Goal: Task Accomplishment & Management: Manage account settings

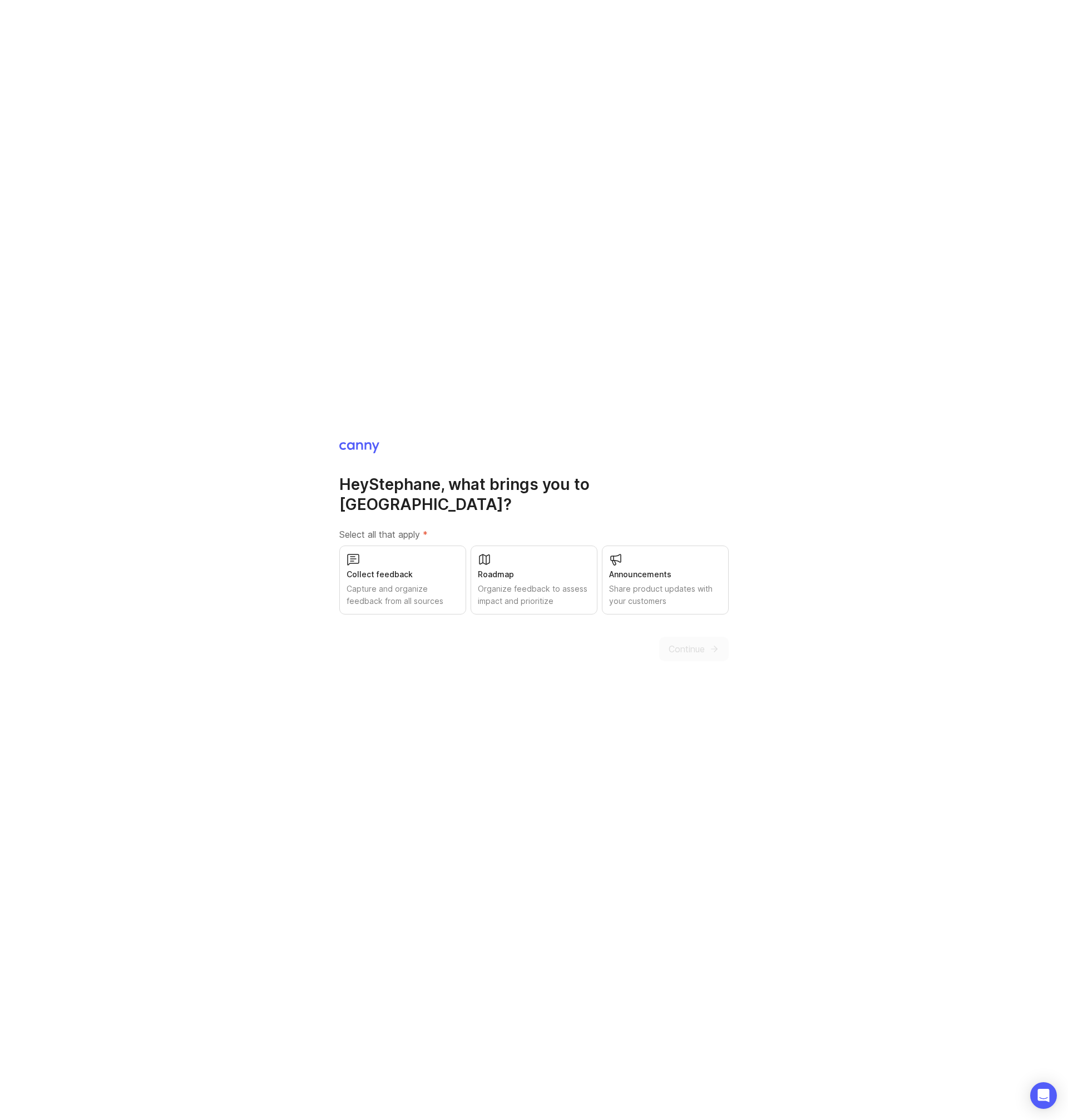
click at [415, 583] on div "Capture and organize feedback from all sources" at bounding box center [403, 595] width 113 height 24
click at [704, 642] on span "Continue" at bounding box center [687, 648] width 36 height 13
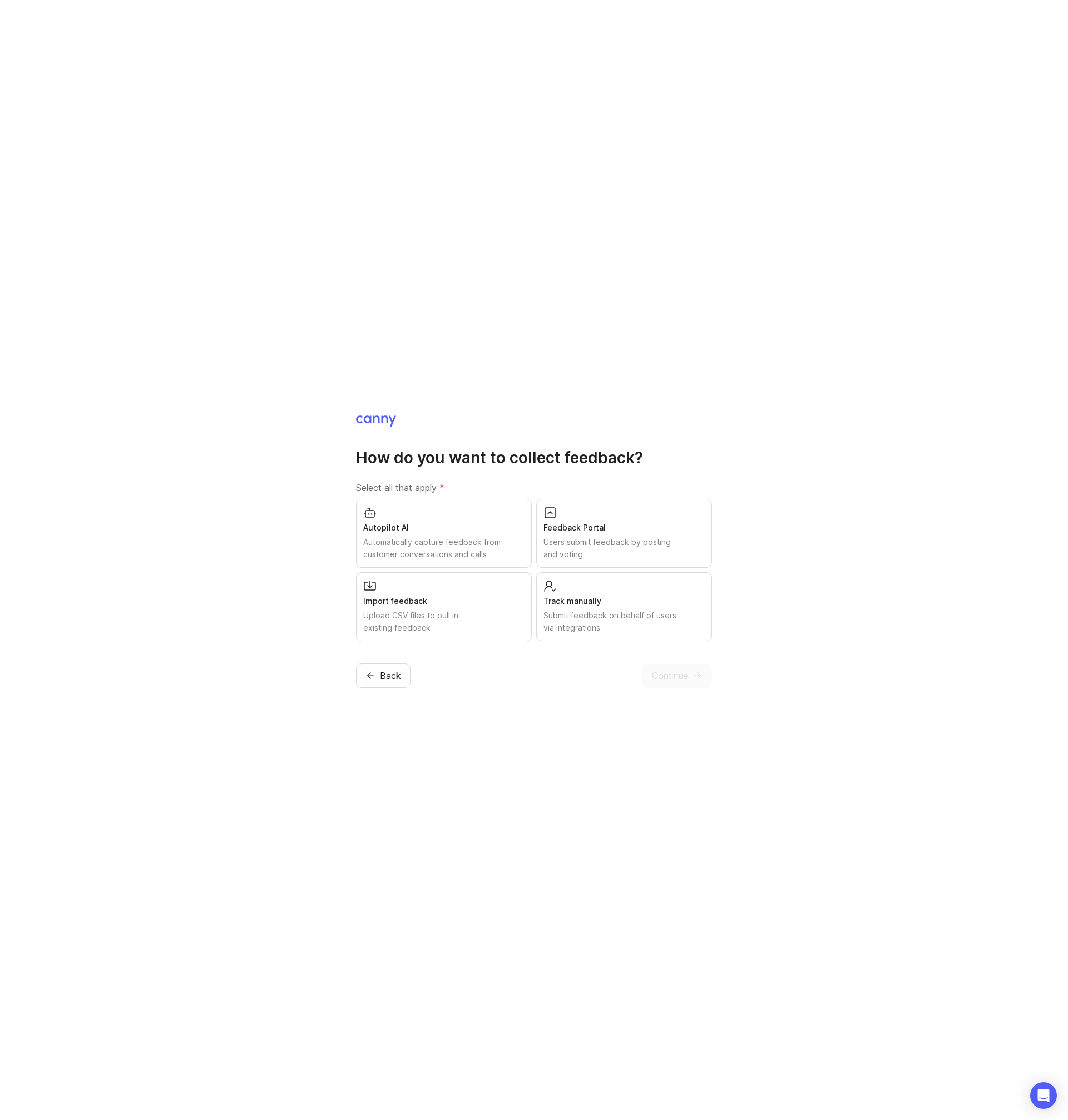
click at [629, 553] on div "Users submit feedback by posting and voting" at bounding box center [624, 549] width 161 height 24
click at [689, 679] on button "Continue" at bounding box center [677, 676] width 69 height 24
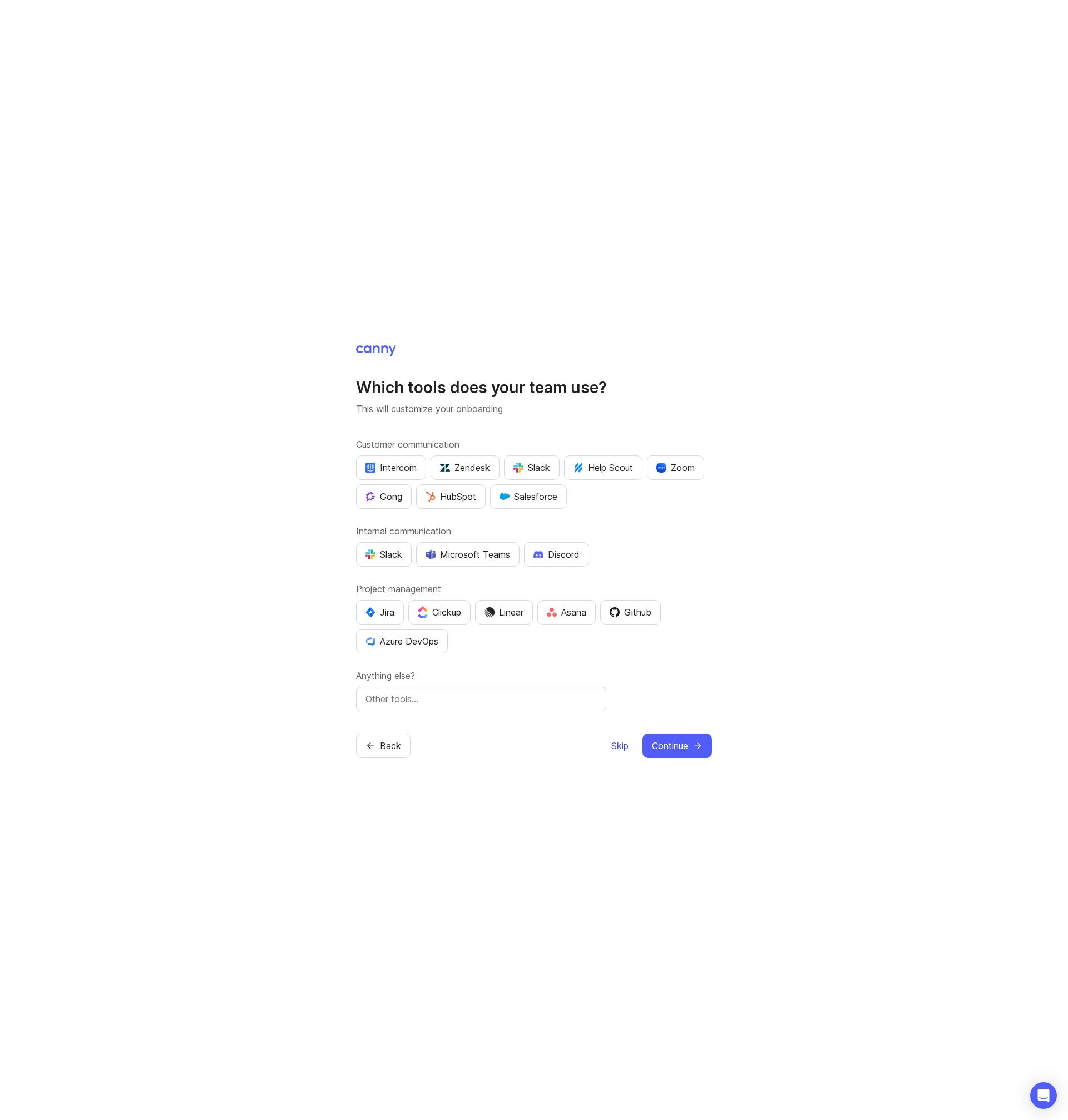
click at [613, 744] on span "Skip" at bounding box center [620, 746] width 17 height 13
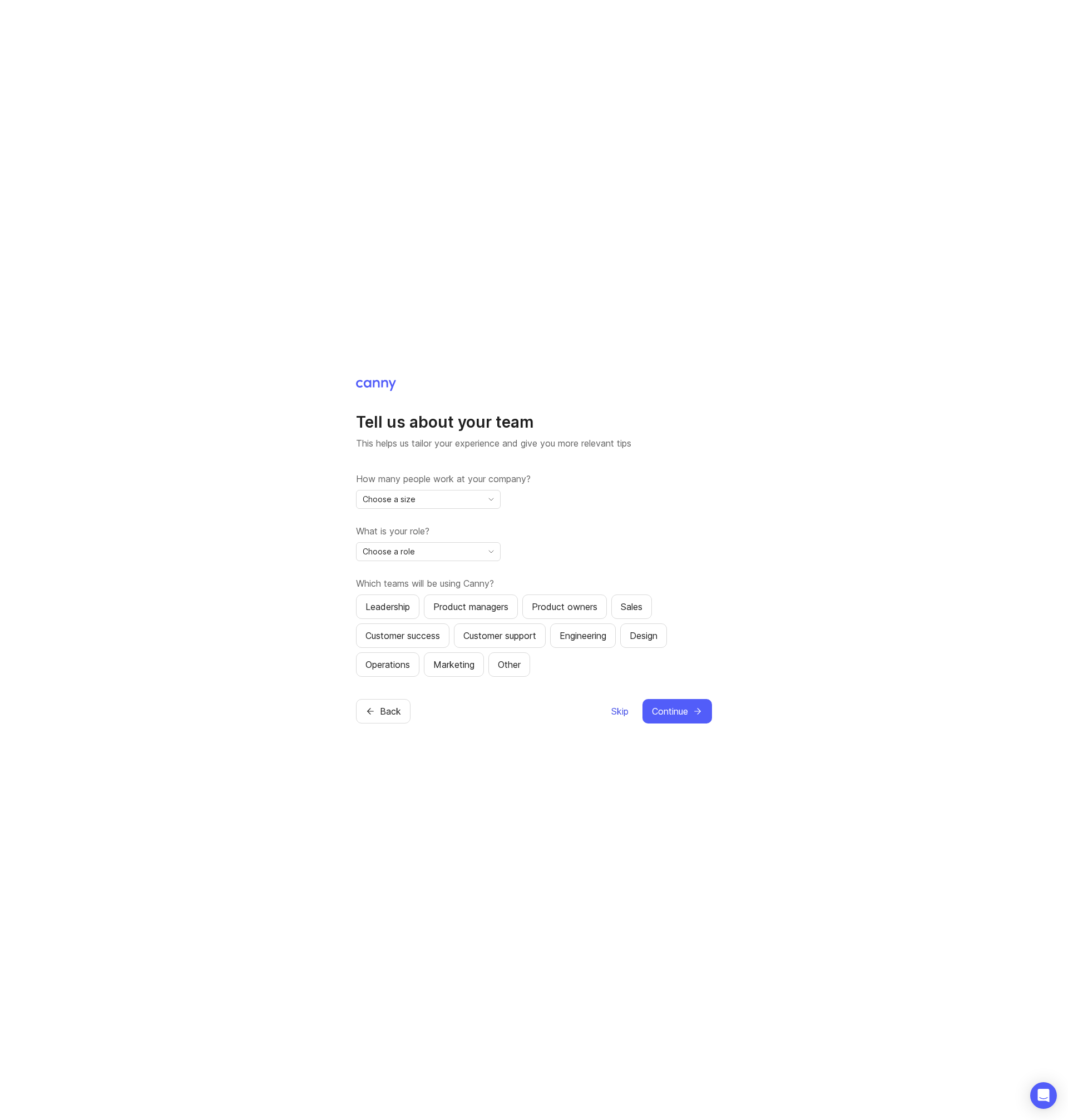
click at [614, 712] on span "Skip" at bounding box center [620, 711] width 17 height 13
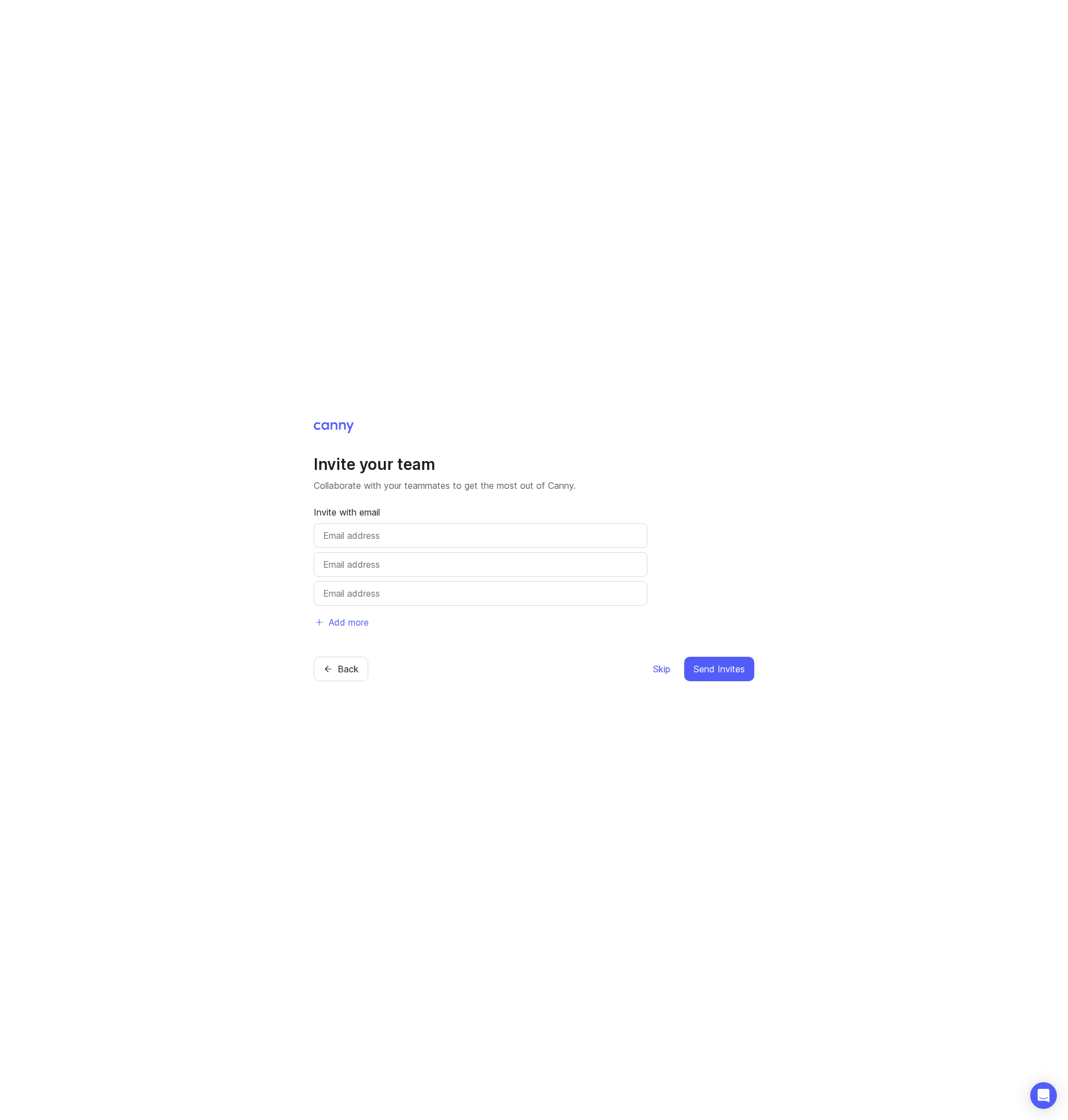
click at [656, 672] on span "Skip" at bounding box center [661, 668] width 17 height 13
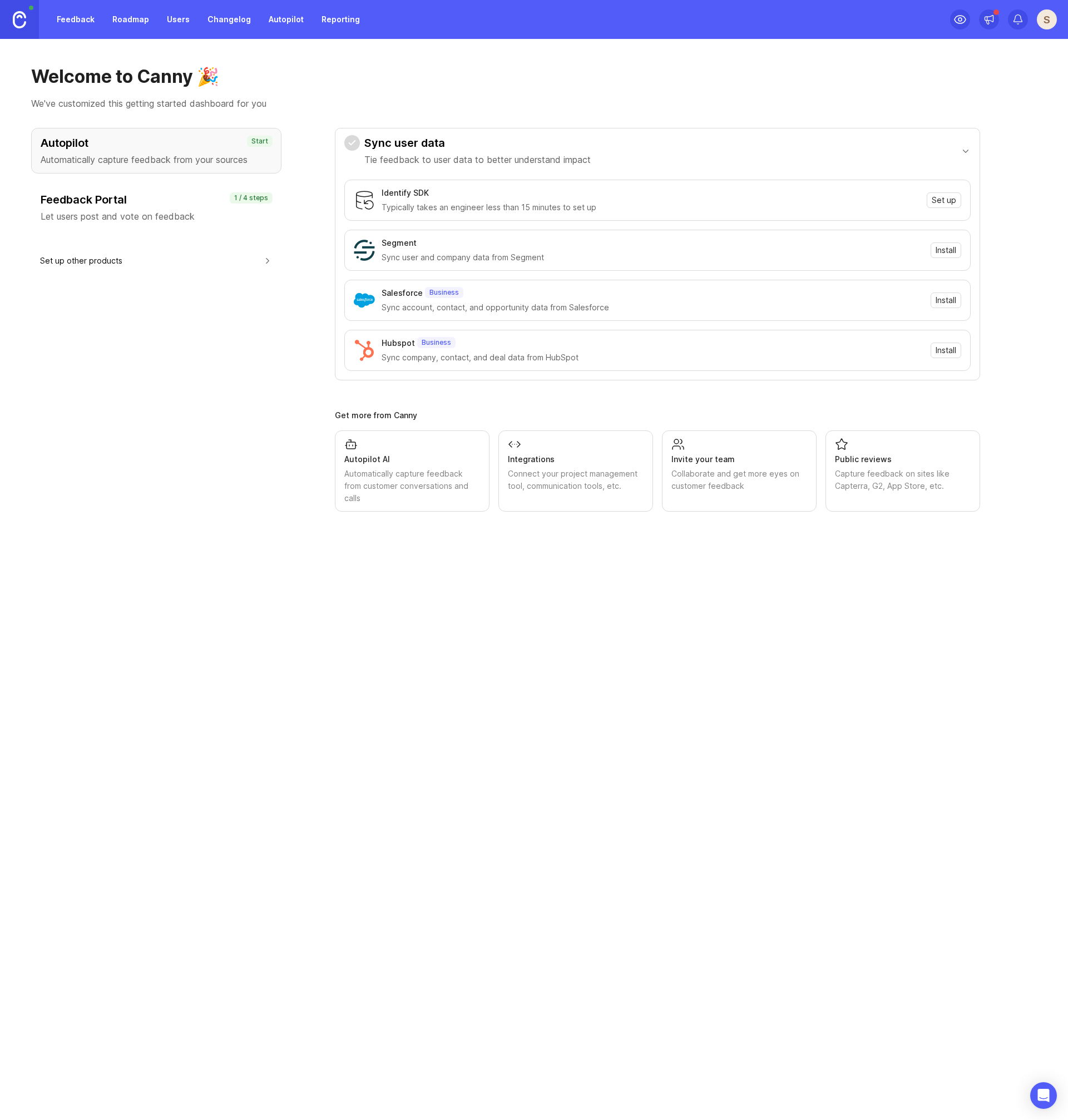
click at [553, 477] on div "Connect your project management tool, communication tools, etc." at bounding box center [576, 480] width 136 height 24
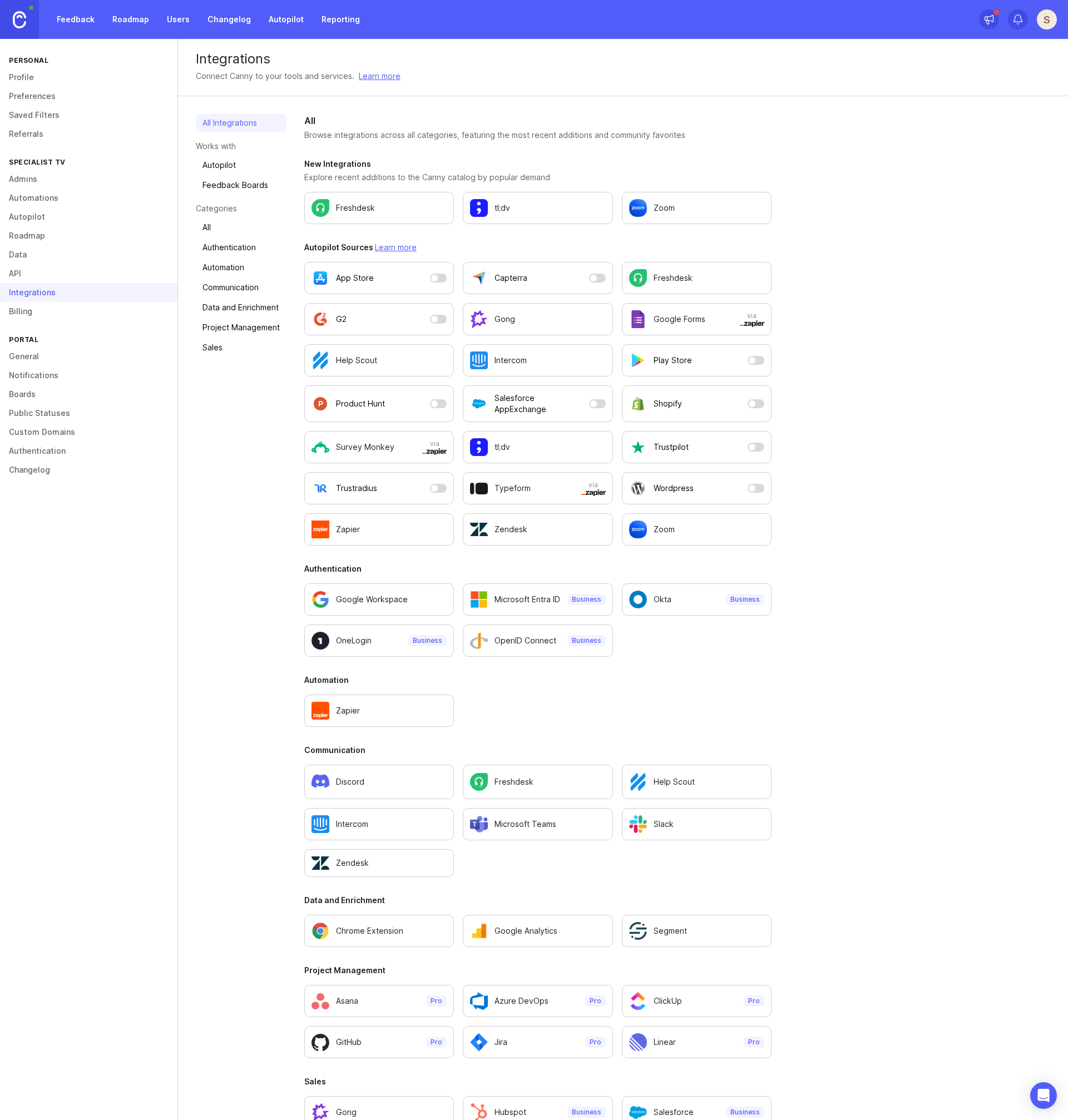
click at [122, 20] on link "Roadmap" at bounding box center [131, 19] width 50 height 20
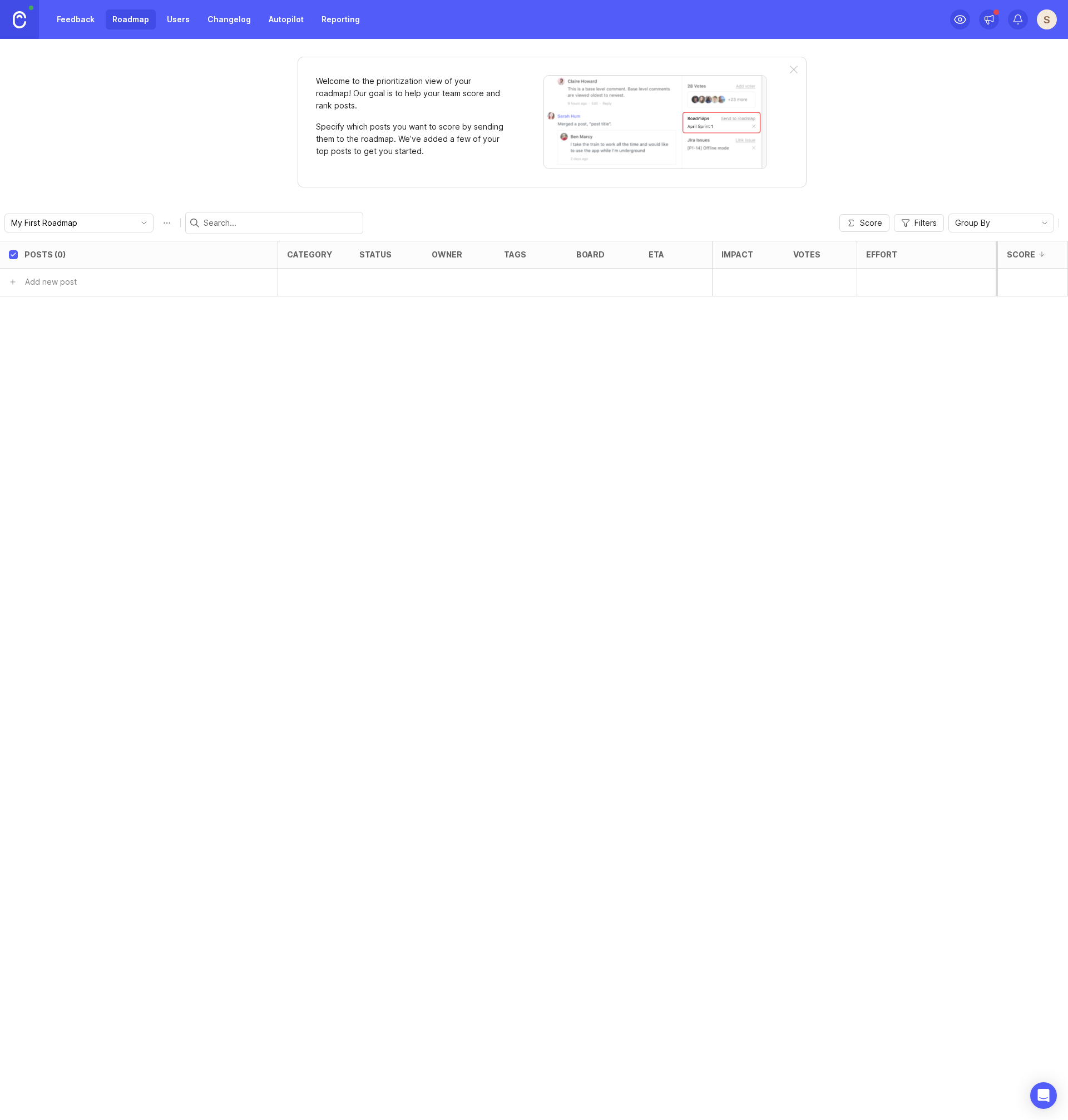
click at [348, 24] on link "Reporting" at bounding box center [341, 19] width 52 height 20
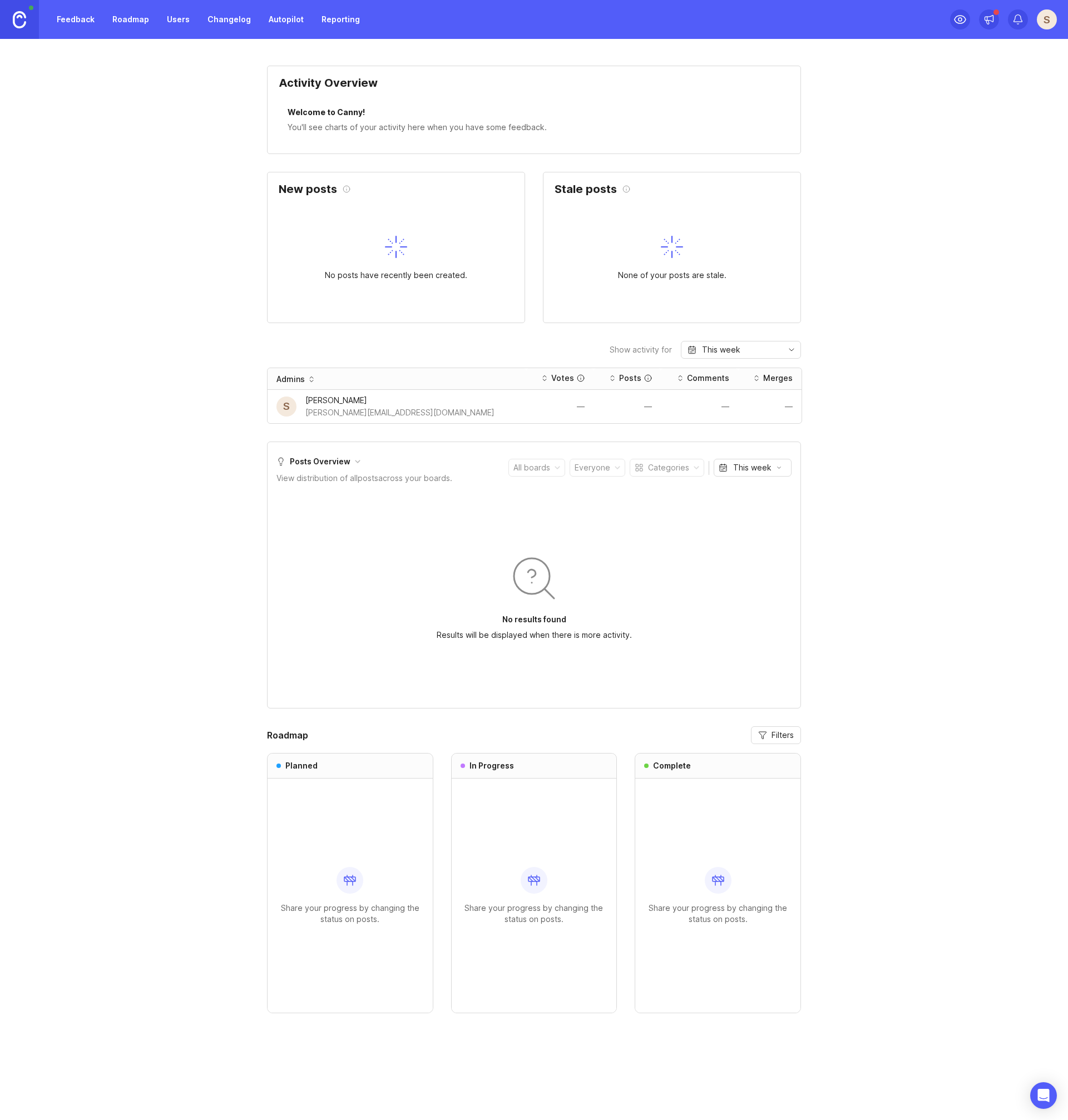
click at [281, 23] on link "Autopilot" at bounding box center [286, 19] width 49 height 20
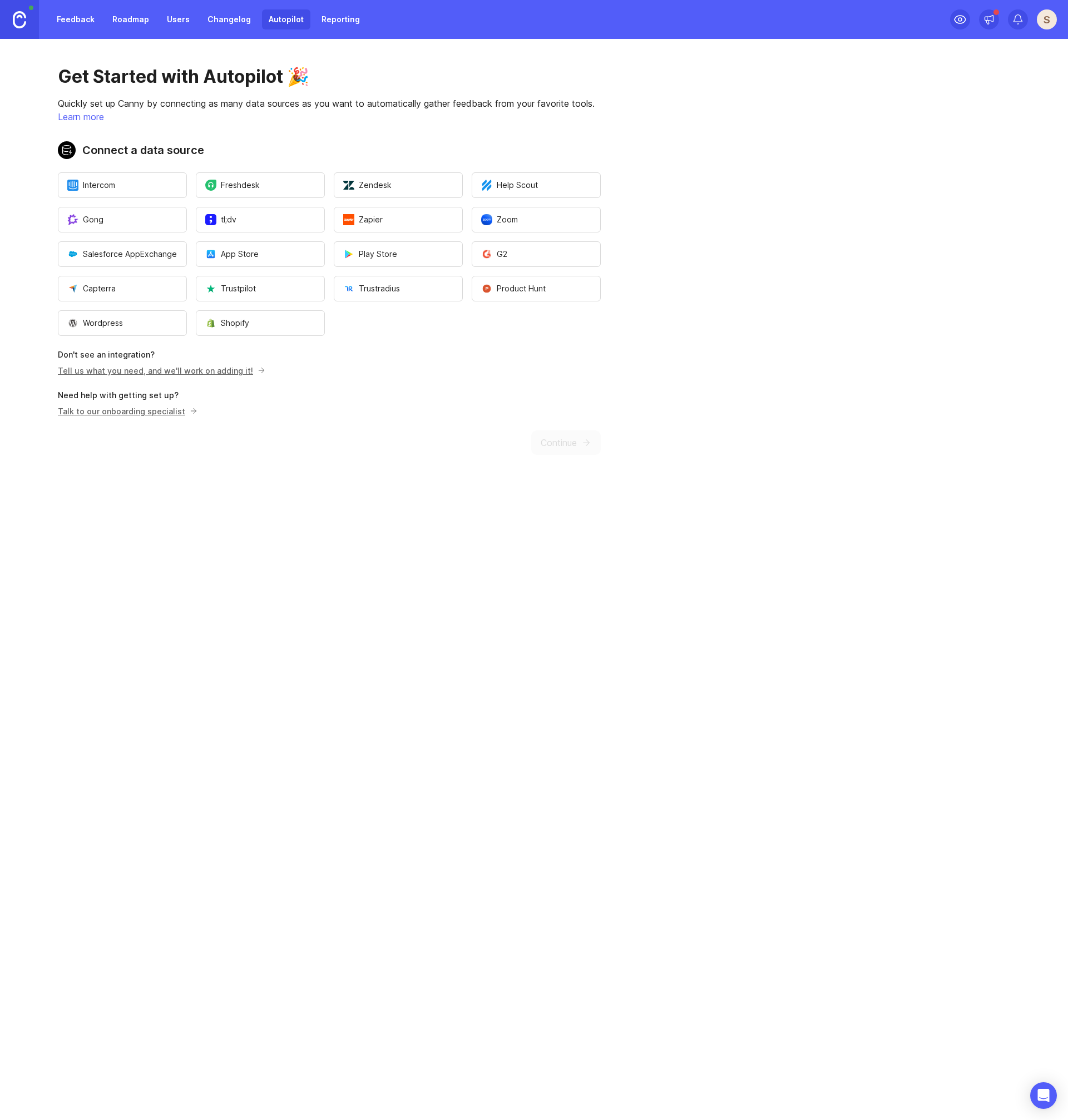
click at [218, 19] on link "Changelog" at bounding box center [229, 19] width 56 height 20
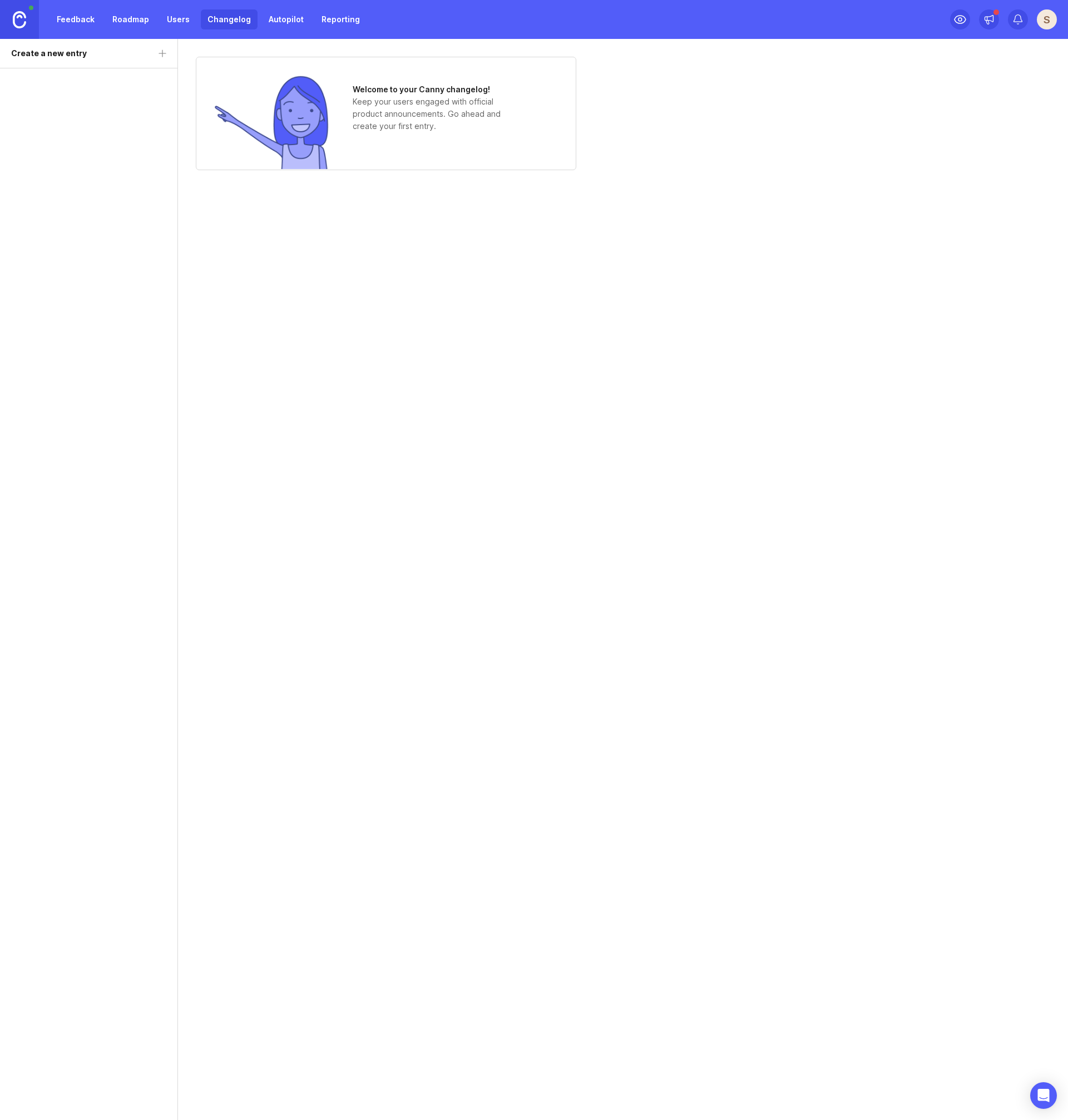
click at [169, 21] on link "Users" at bounding box center [179, 19] width 36 height 20
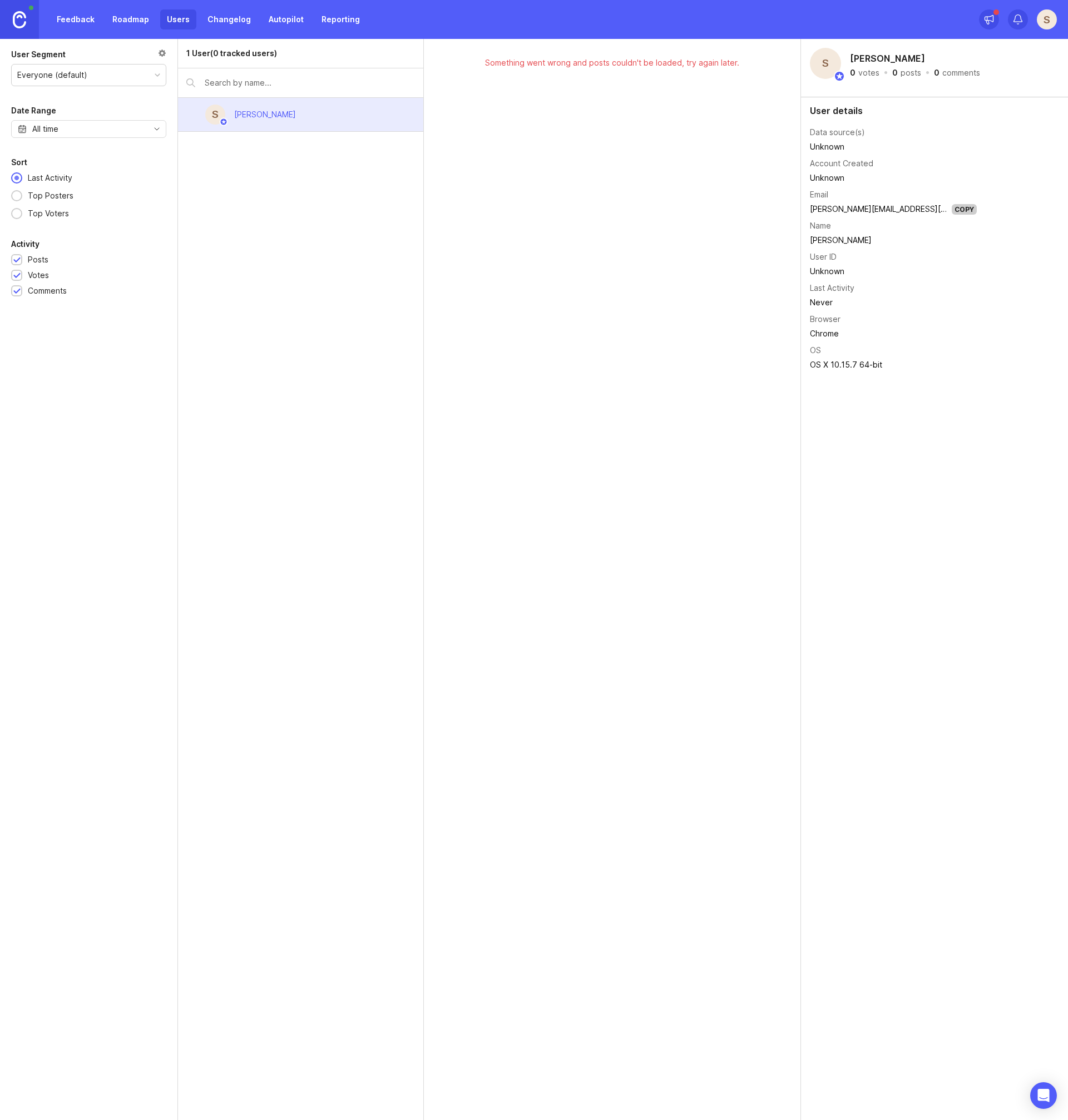
click at [120, 18] on link "Roadmap" at bounding box center [131, 19] width 50 height 20
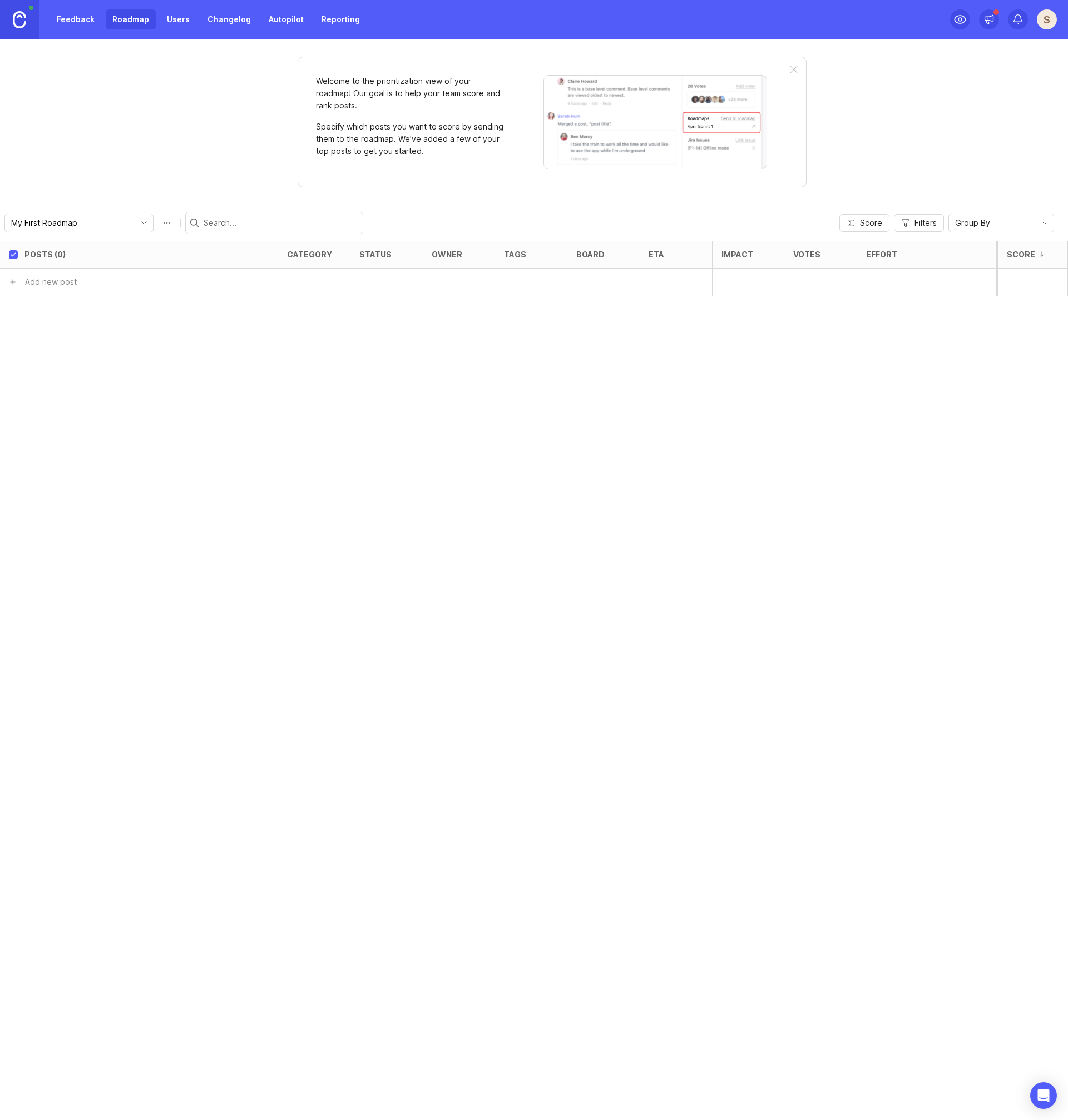
click at [73, 20] on link "Feedback" at bounding box center [75, 19] width 51 height 20
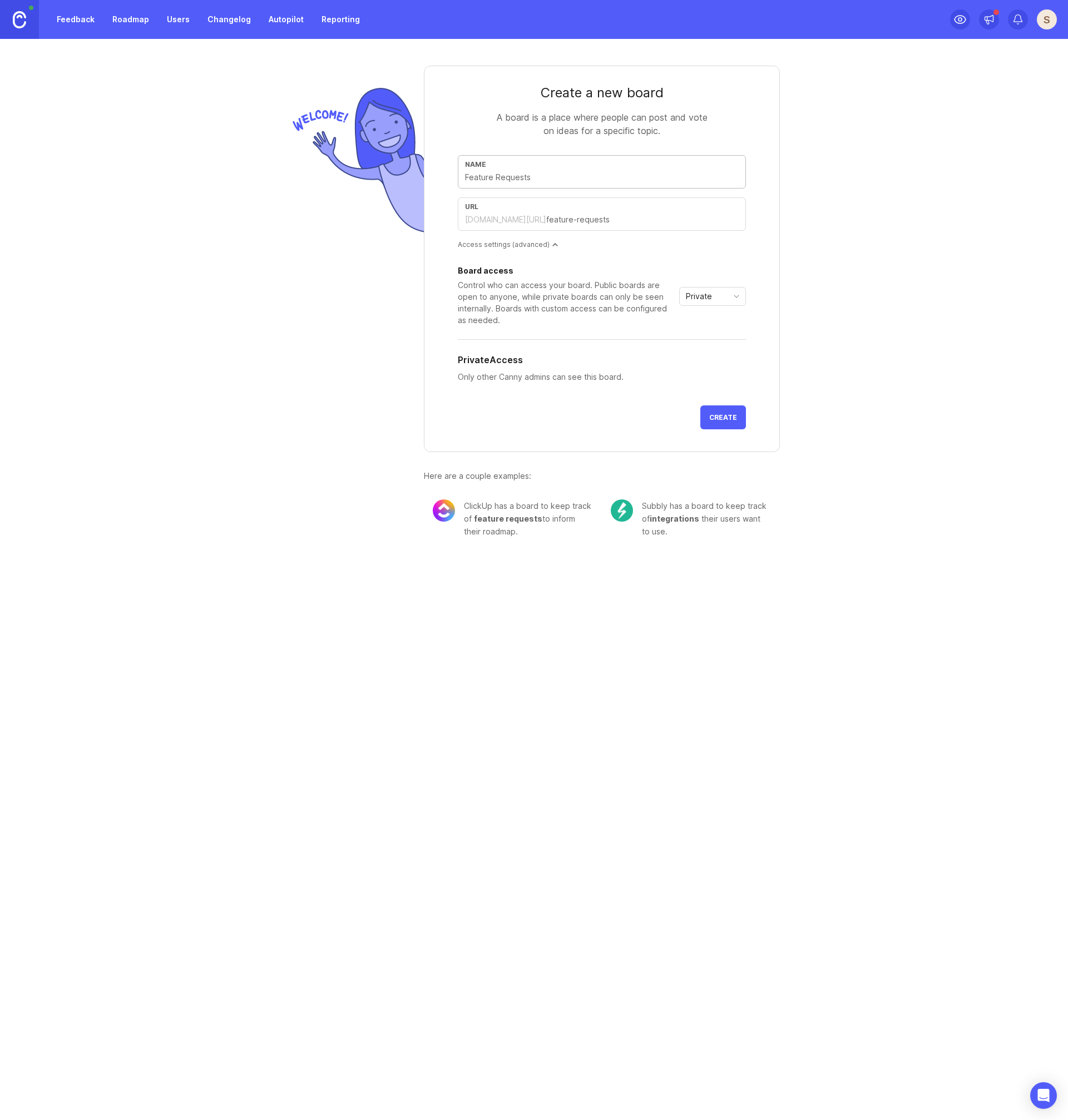
click at [718, 407] on button "Create" at bounding box center [723, 418] width 46 height 24
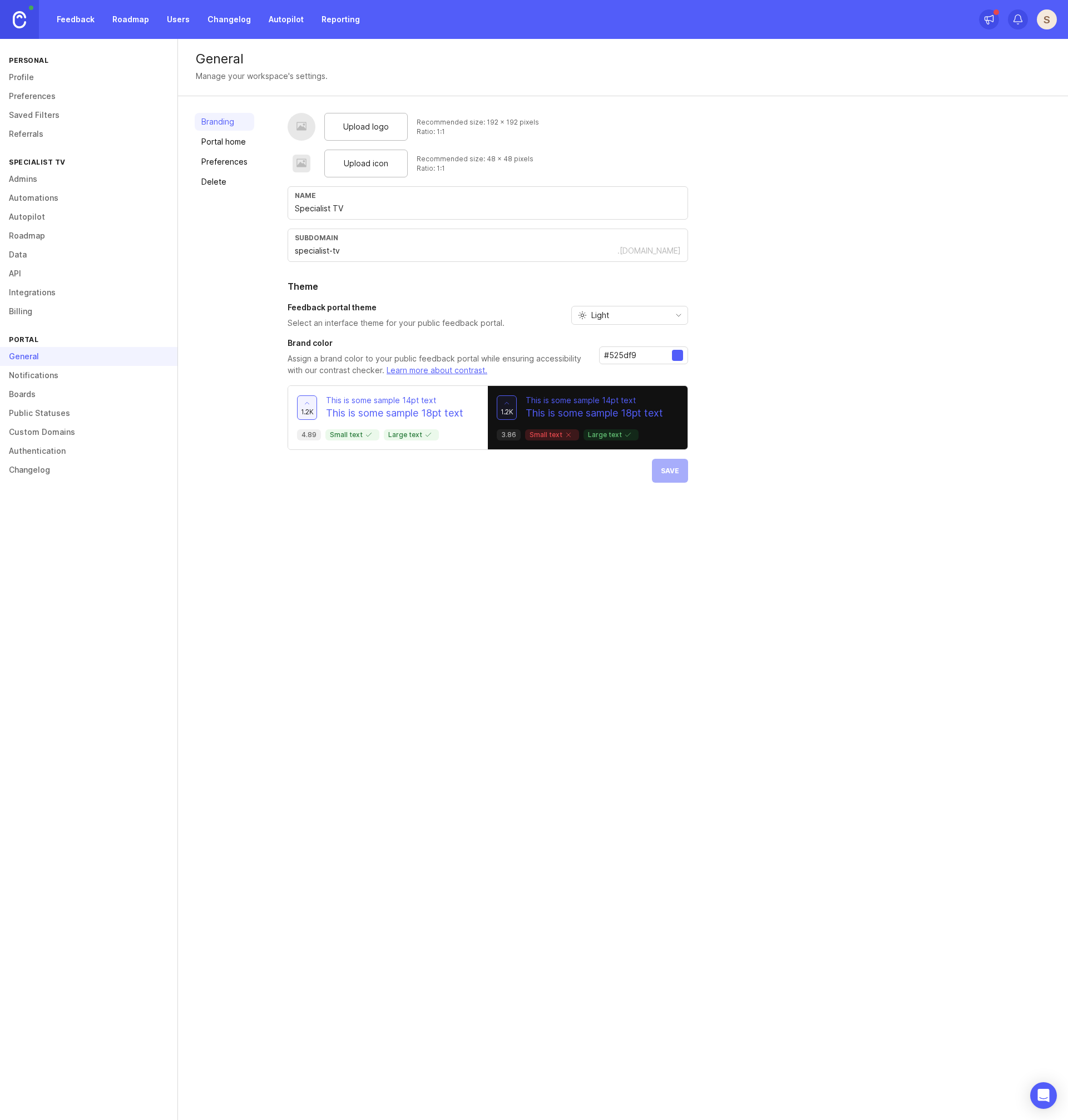
click at [25, 451] on link "Authentication" at bounding box center [88, 451] width 178 height 19
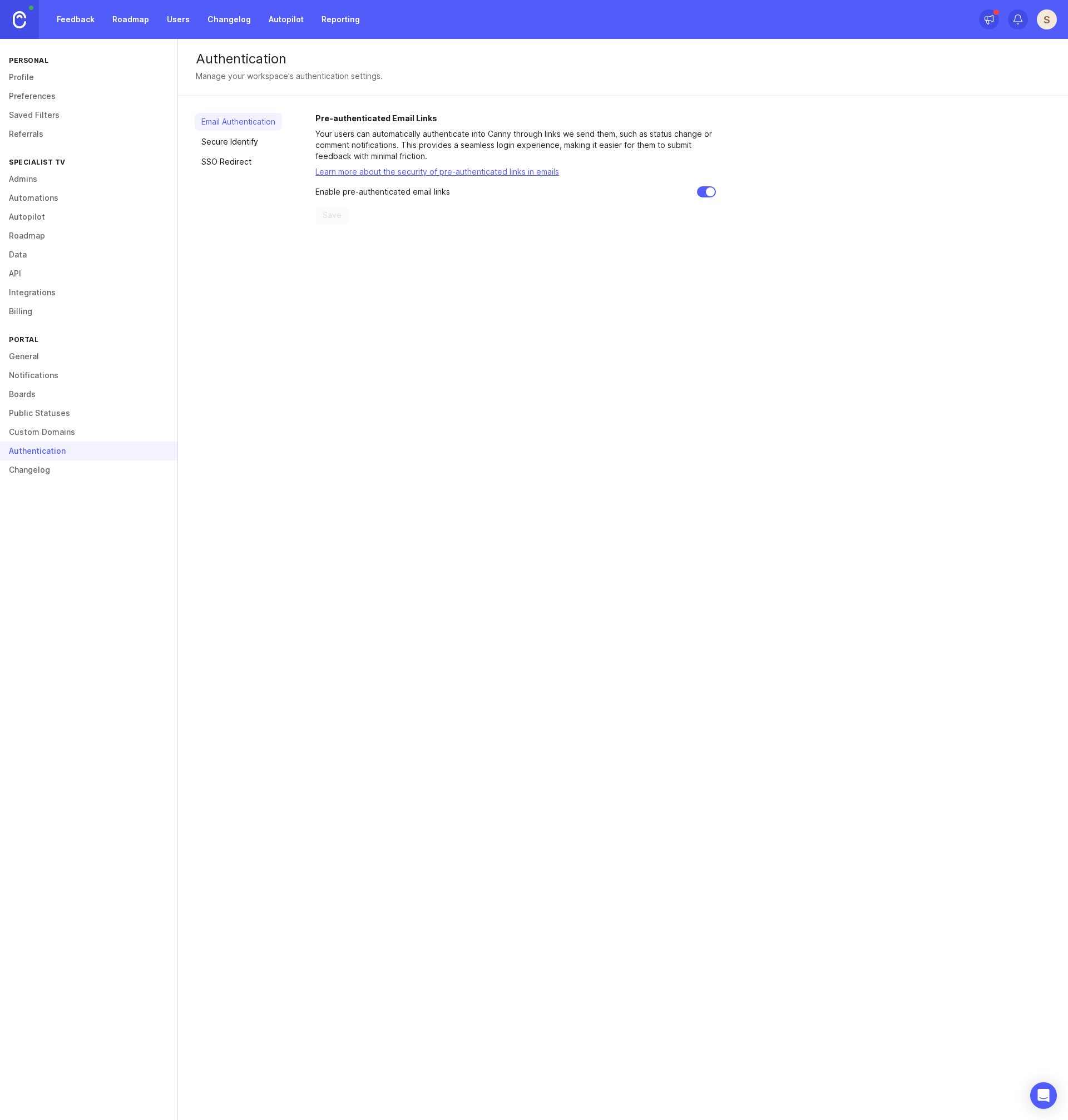
click at [221, 139] on link "Secure Identify" at bounding box center [238, 141] width 88 height 18
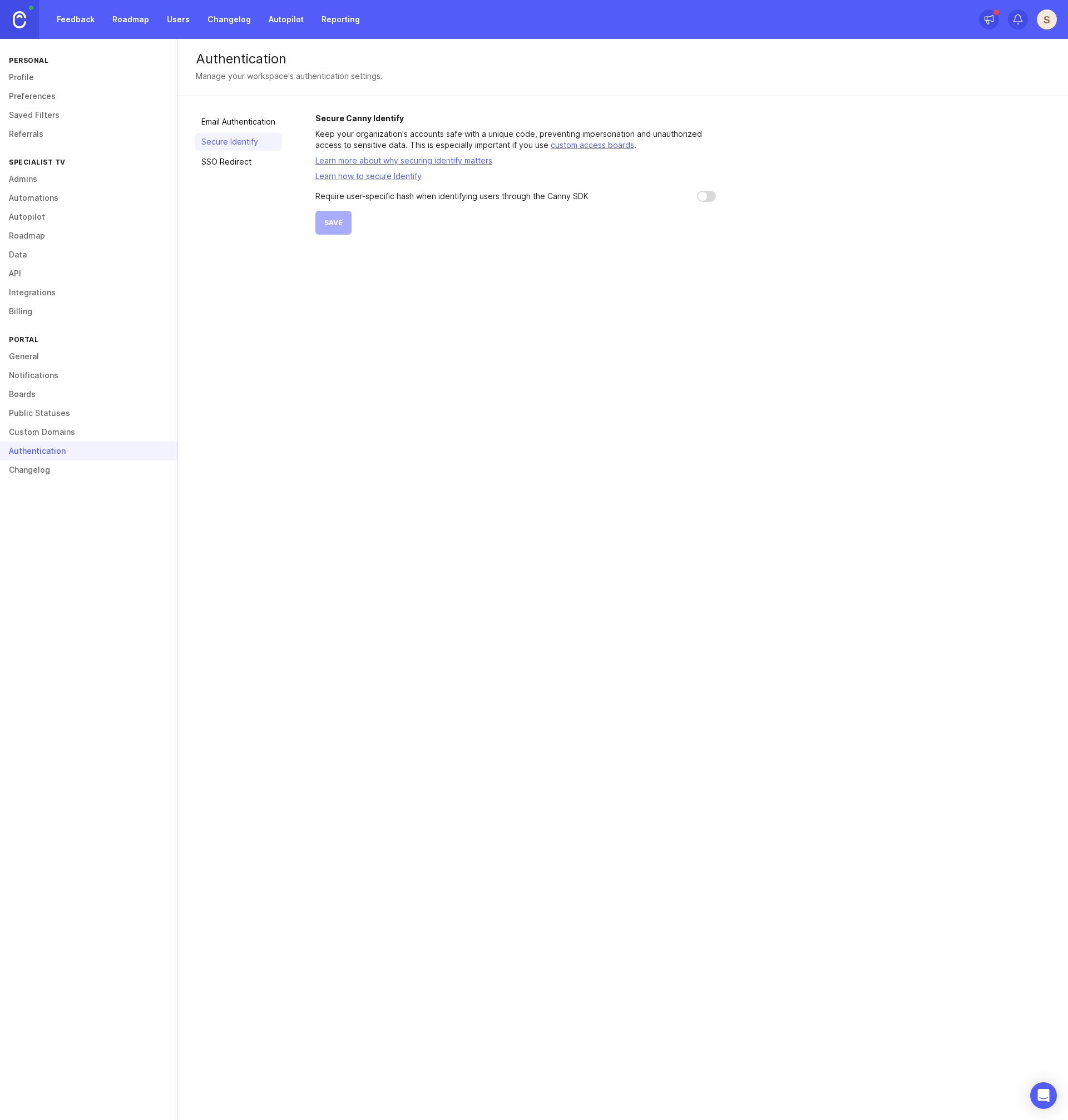
click at [233, 162] on link "SSO Redirect" at bounding box center [238, 161] width 88 height 18
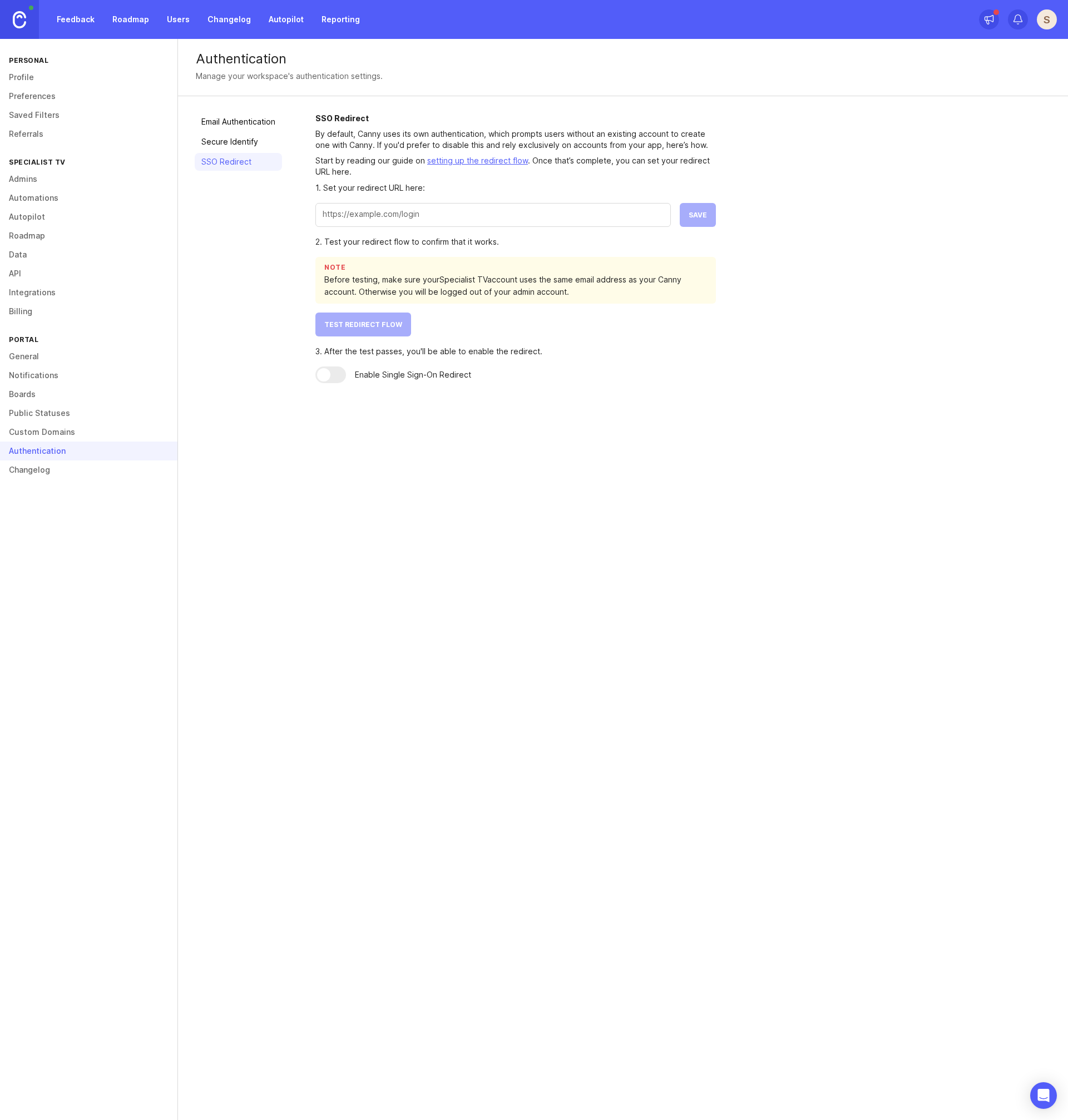
click at [16, 194] on link "Automations" at bounding box center [88, 199] width 178 height 19
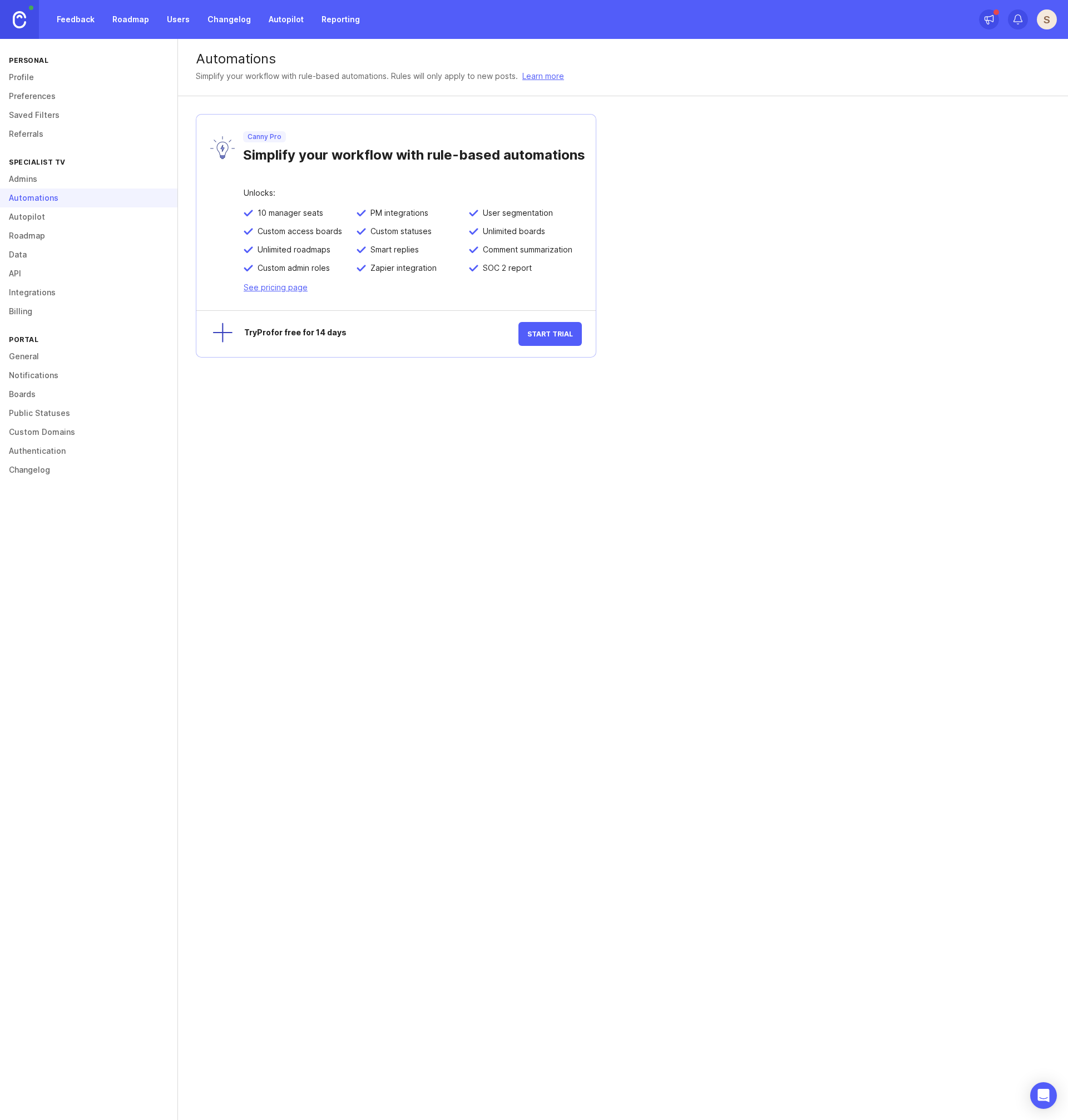
click at [24, 296] on link "Integrations" at bounding box center [88, 293] width 178 height 19
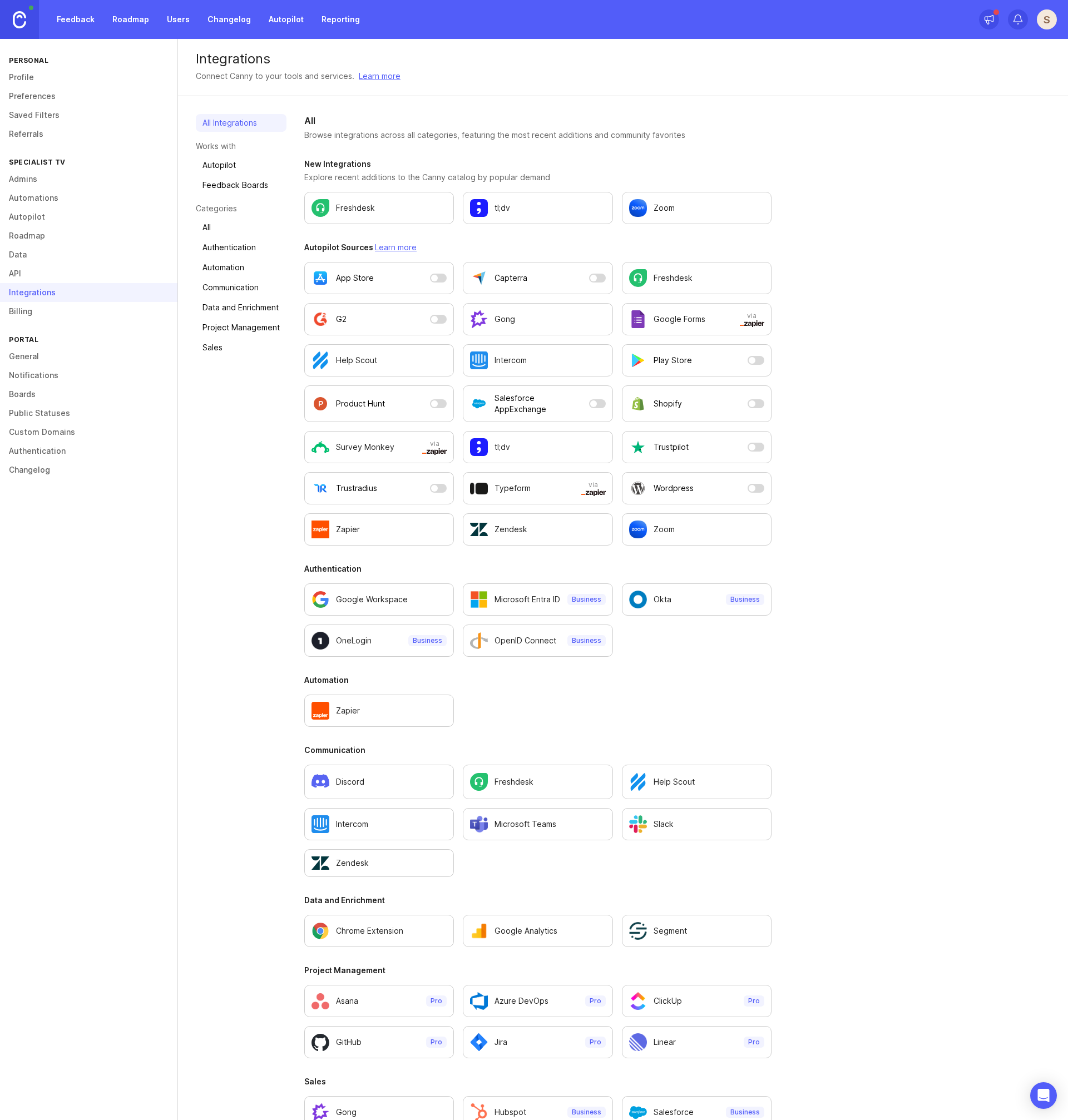
click at [8, 272] on link "API" at bounding box center [88, 274] width 178 height 19
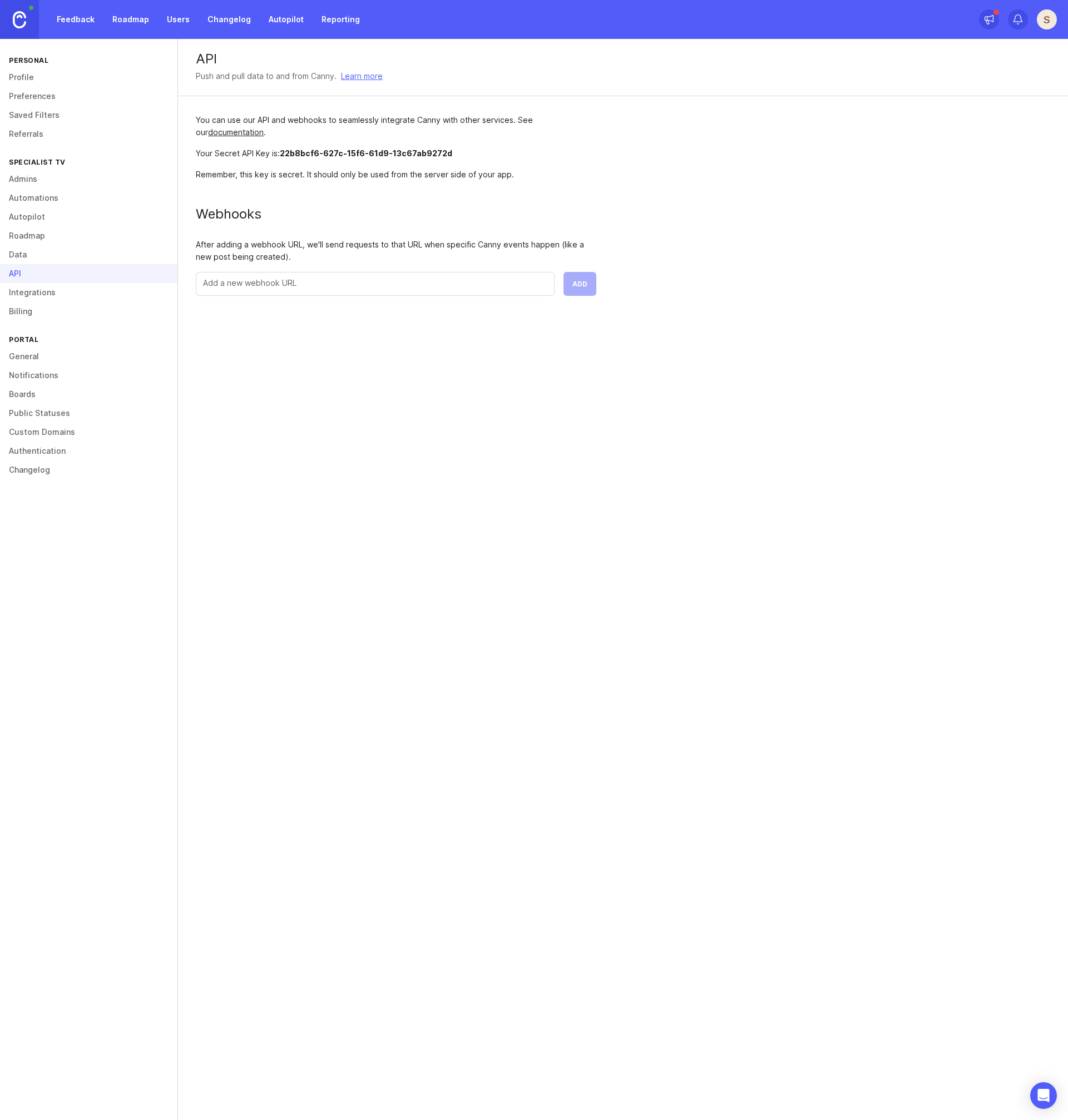
click at [322, 281] on input "text" at bounding box center [374, 283] width 344 height 12
click at [23, 248] on link "Data" at bounding box center [88, 255] width 178 height 19
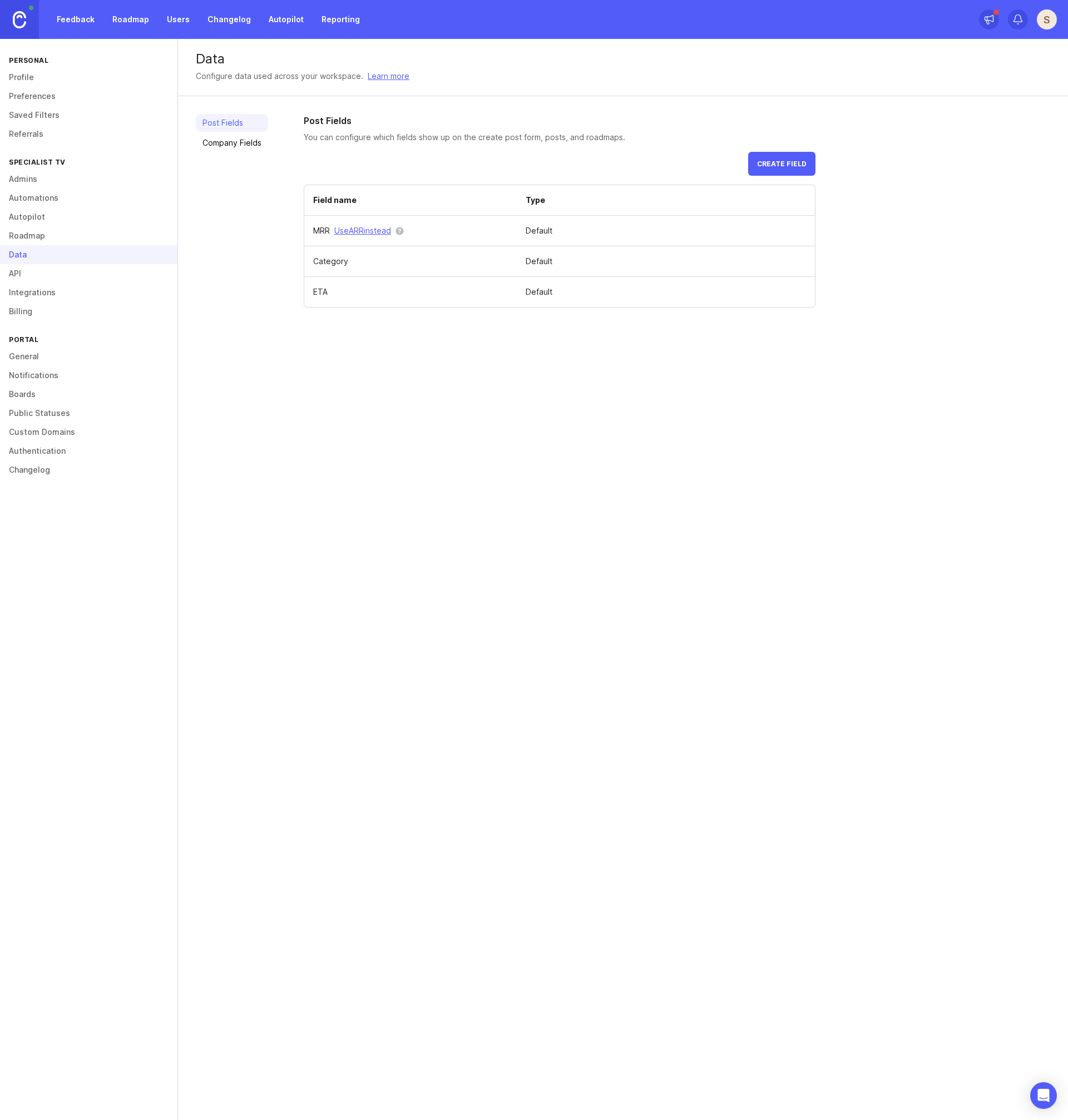
click at [237, 141] on link "Company Fields" at bounding box center [231, 143] width 72 height 18
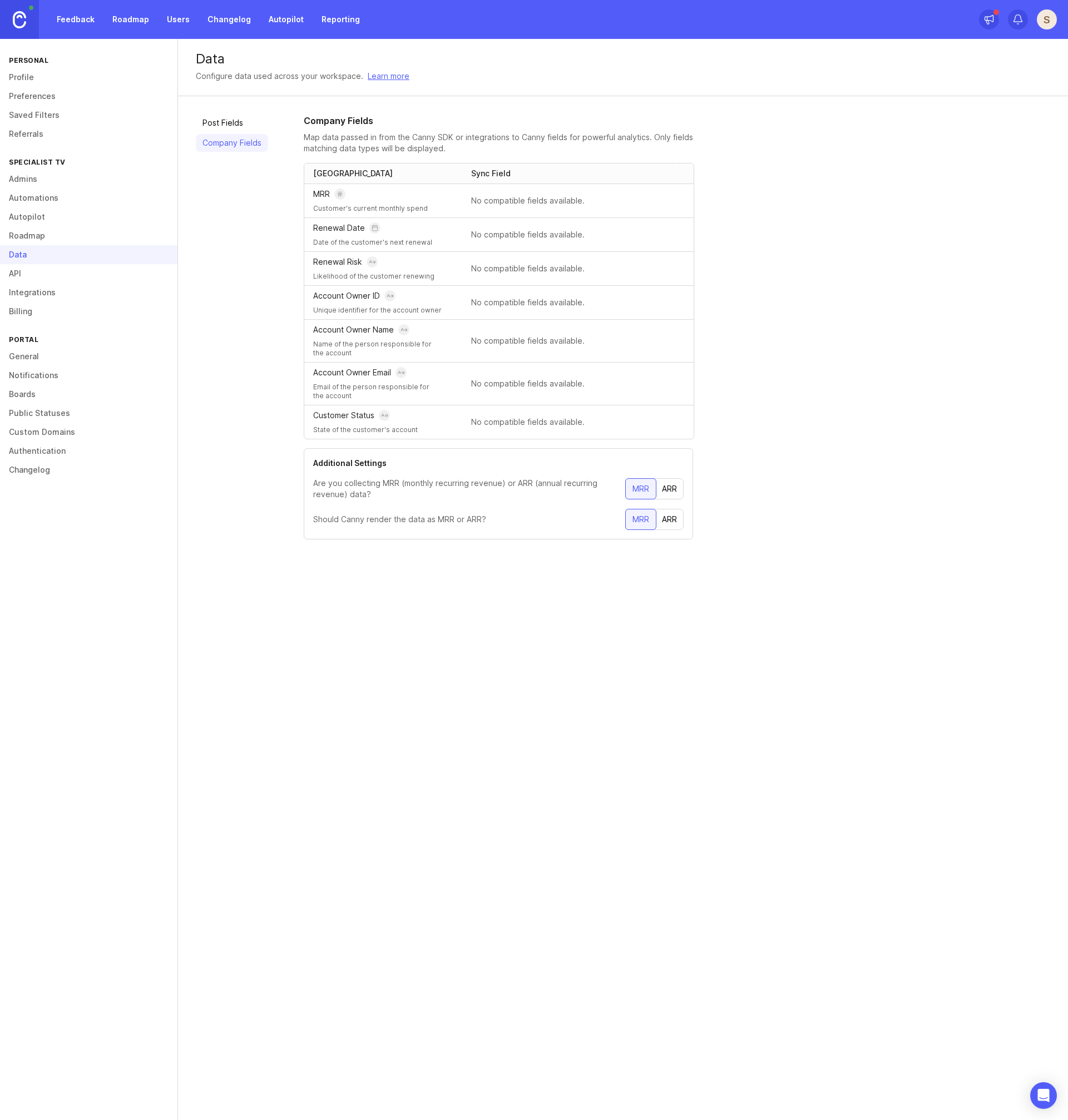
click at [41, 232] on link "Roadmap" at bounding box center [88, 236] width 178 height 19
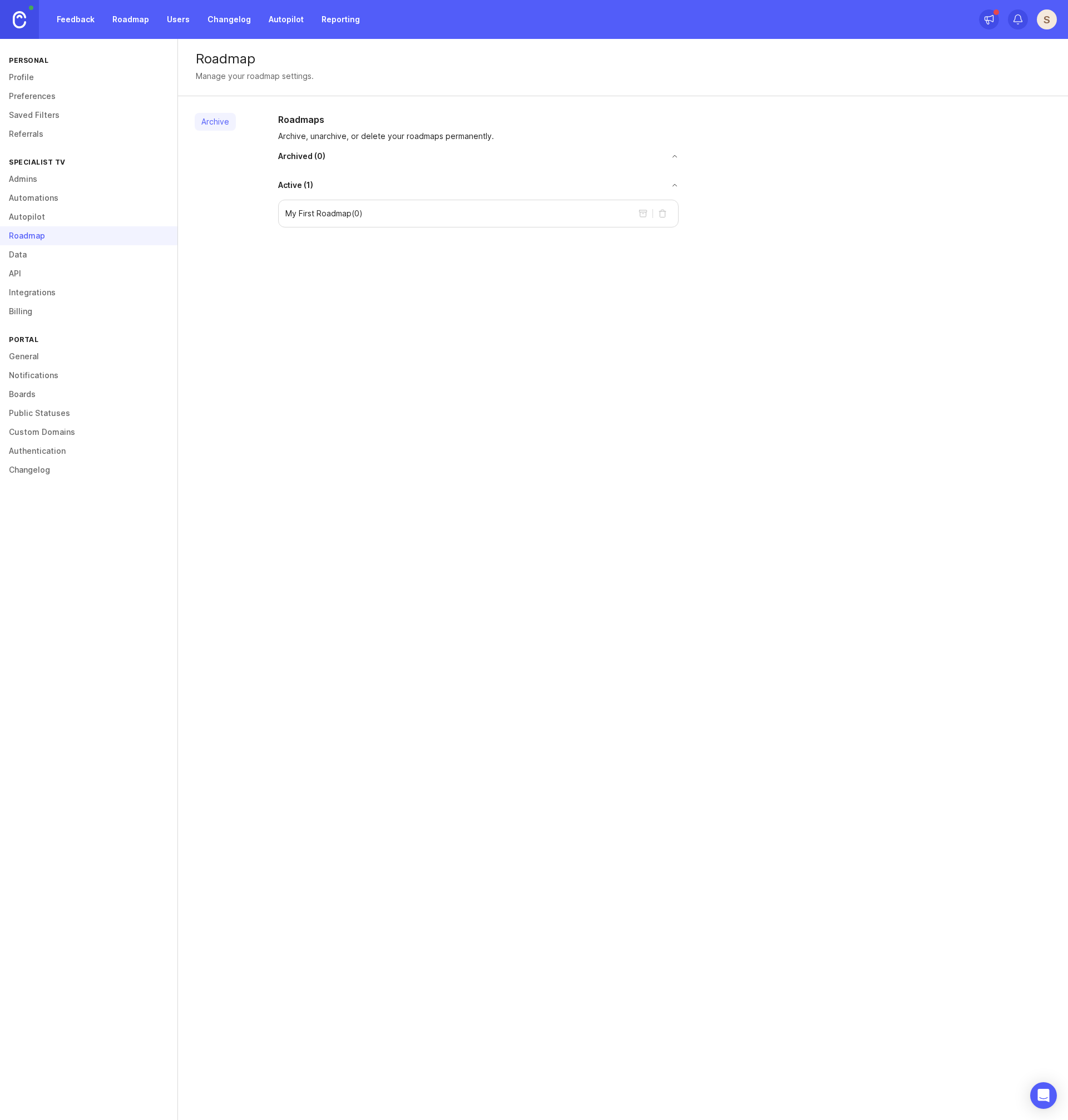
click at [32, 217] on link "Autopilot" at bounding box center [88, 217] width 178 height 19
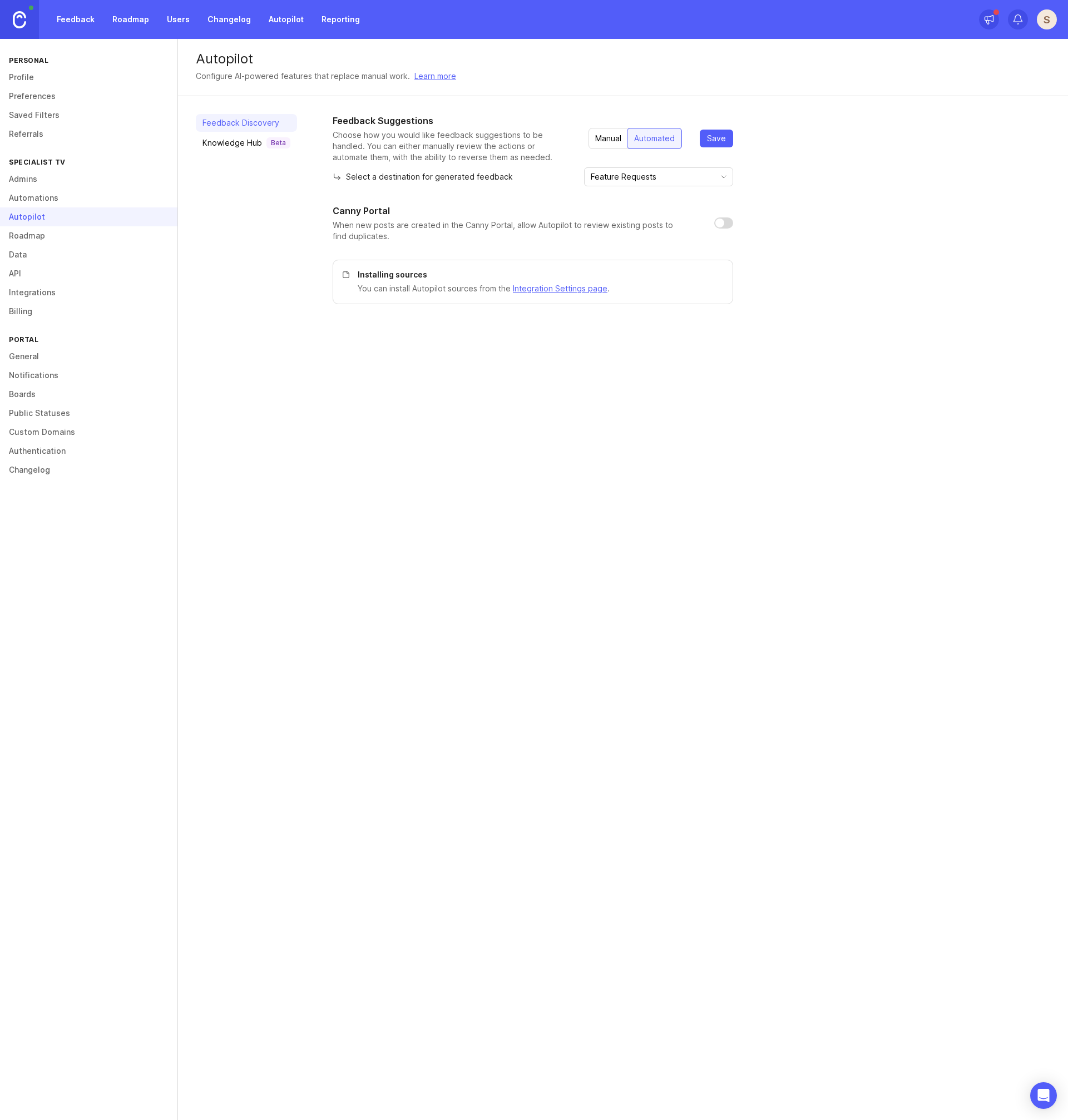
click at [485, 209] on div "Canny Portal" at bounding box center [515, 210] width 364 height 13
click at [661, 179] on input "Feature Requests" at bounding box center [652, 177] width 123 height 12
click at [586, 167] on div "Select a destination for generated feedback Feature Requests" at bounding box center [533, 177] width 400 height 19
click at [237, 145] on div "Knowledge Hub Beta" at bounding box center [246, 142] width 88 height 11
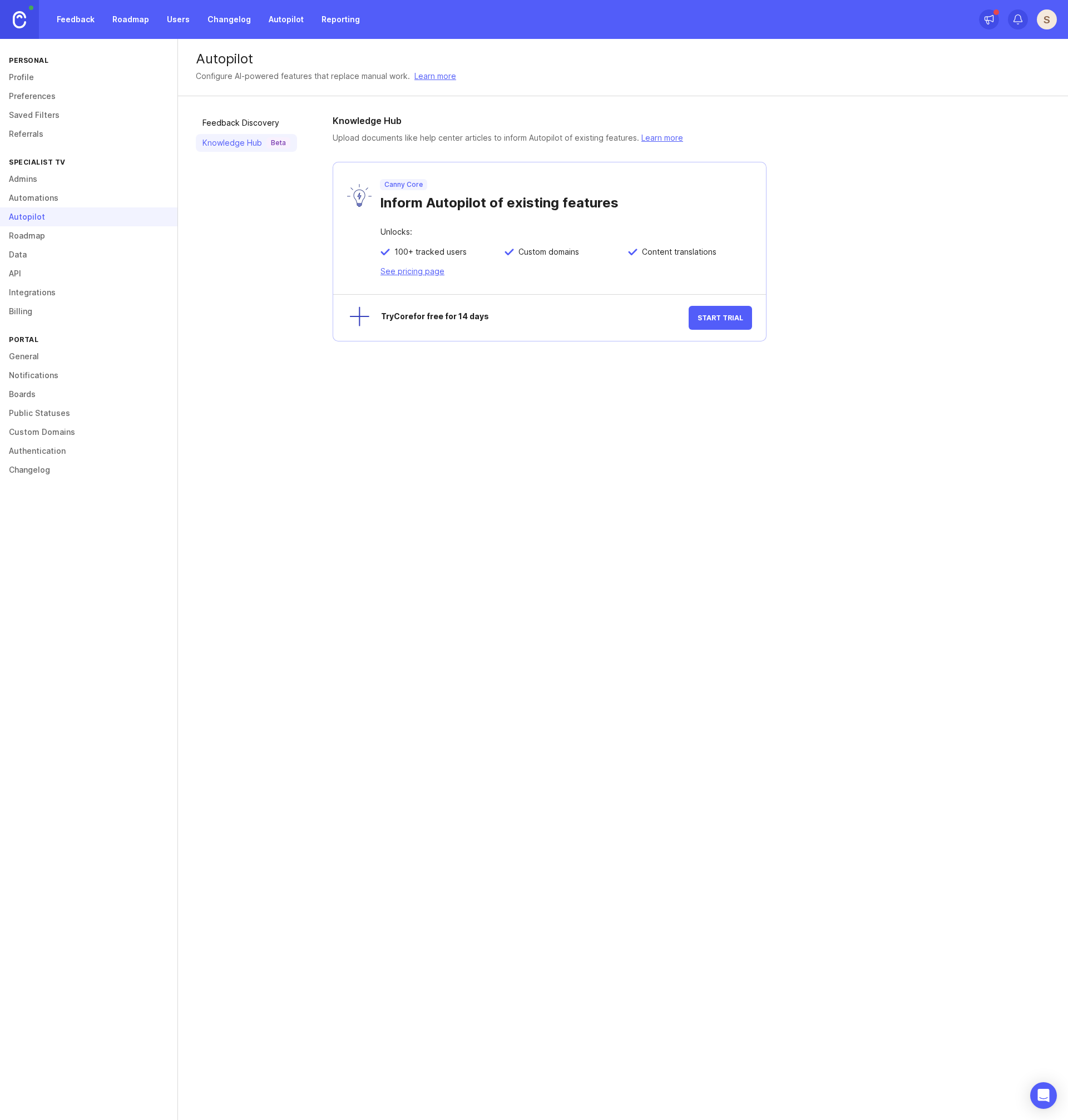
click at [10, 270] on link "API" at bounding box center [88, 274] width 178 height 19
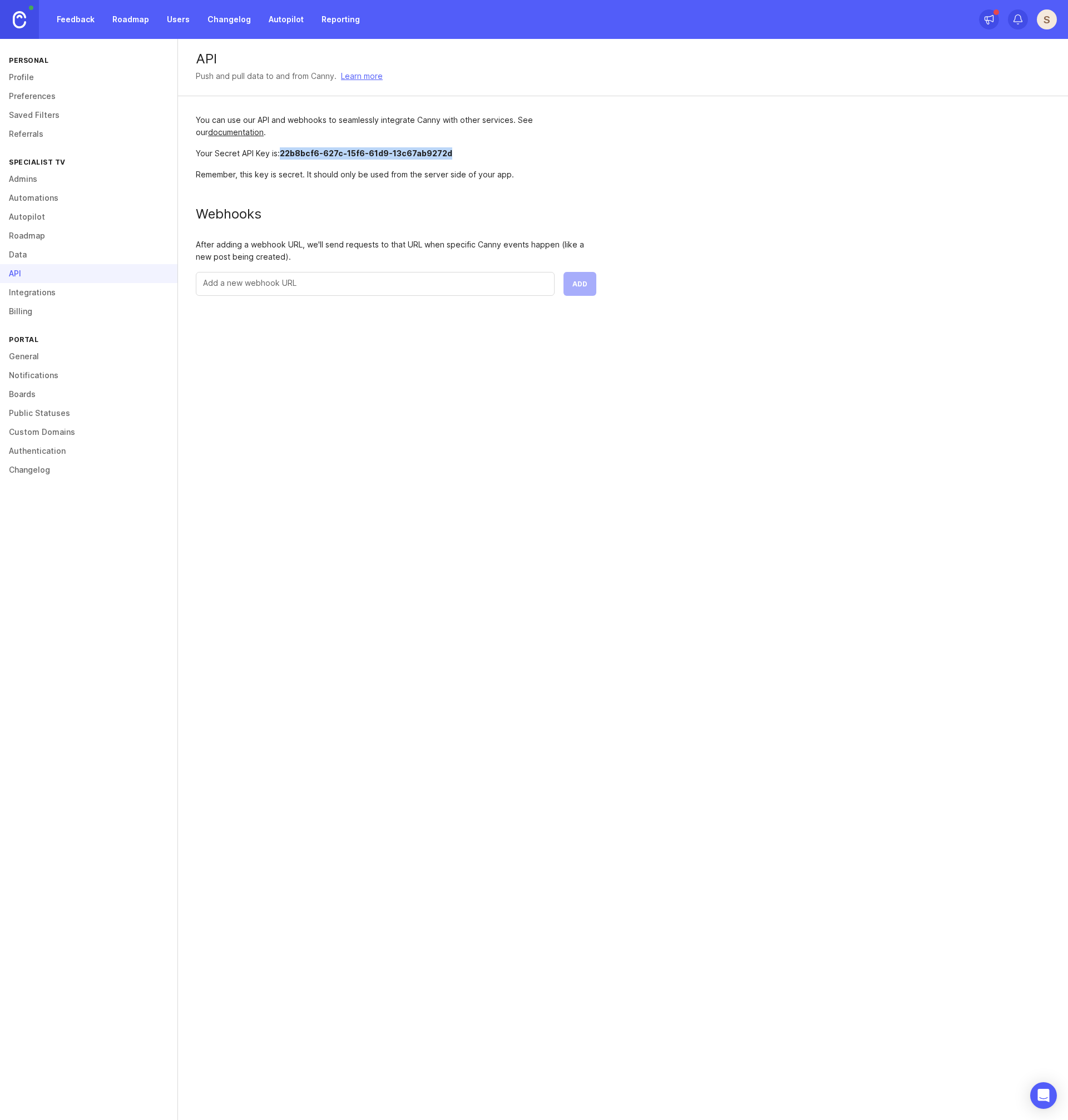
drag, startPoint x: 283, startPoint y: 154, endPoint x: 449, endPoint y: 158, distance: 166.0
click at [449, 158] on div "Your Secret API Key is: 22b8bcf6-627c-15f6-61d9-13c67ab9272d" at bounding box center [396, 153] width 400 height 12
copy span "22b8bcf6-627c-15f6-61d9-13c67ab9272d"
